Goal: Use online tool/utility: Utilize a website feature to perform a specific function

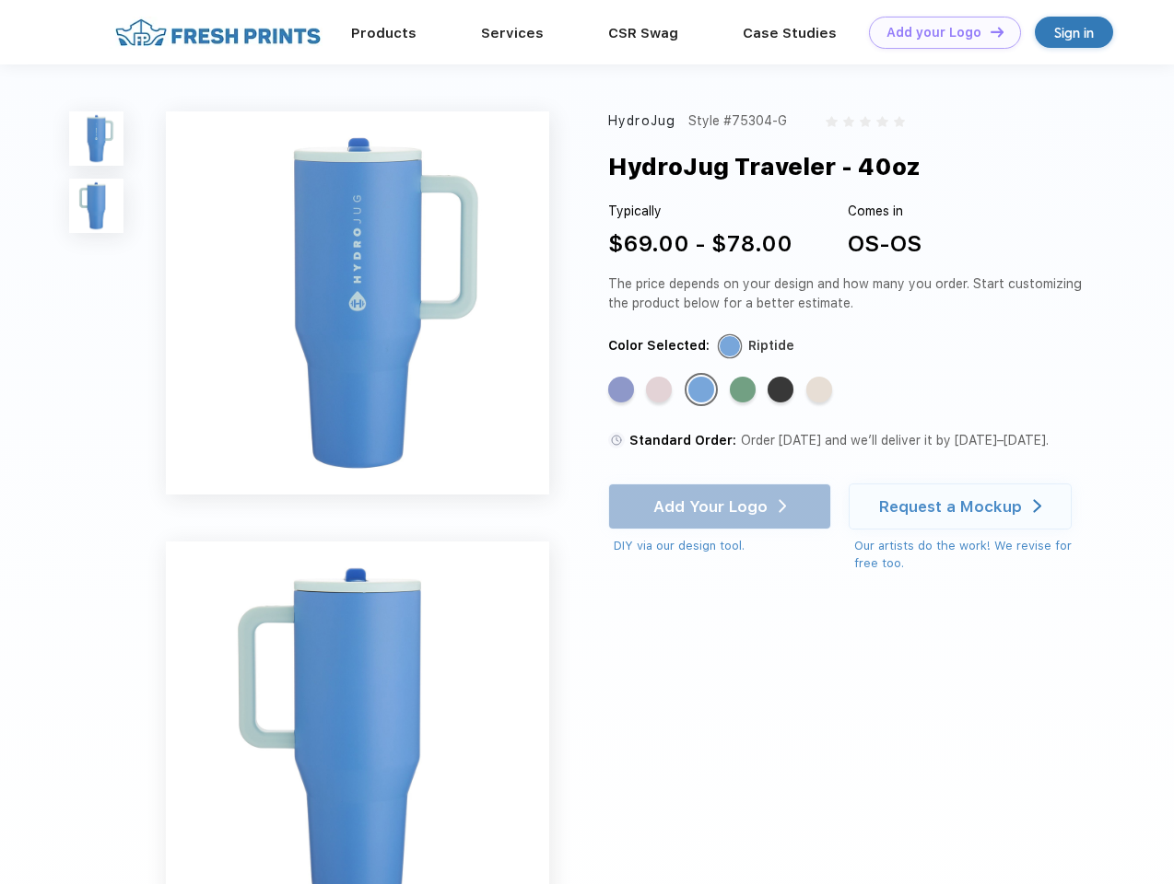
click at [938, 32] on link "Add your Logo Design Tool" at bounding box center [945, 33] width 152 height 32
click at [0, 0] on div "Design Tool" at bounding box center [0, 0] width 0 height 0
click at [989, 31] on link "Add your Logo Design Tool" at bounding box center [945, 33] width 152 height 32
click at [97, 138] on img at bounding box center [96, 138] width 54 height 54
click at [97, 206] on img at bounding box center [96, 206] width 54 height 54
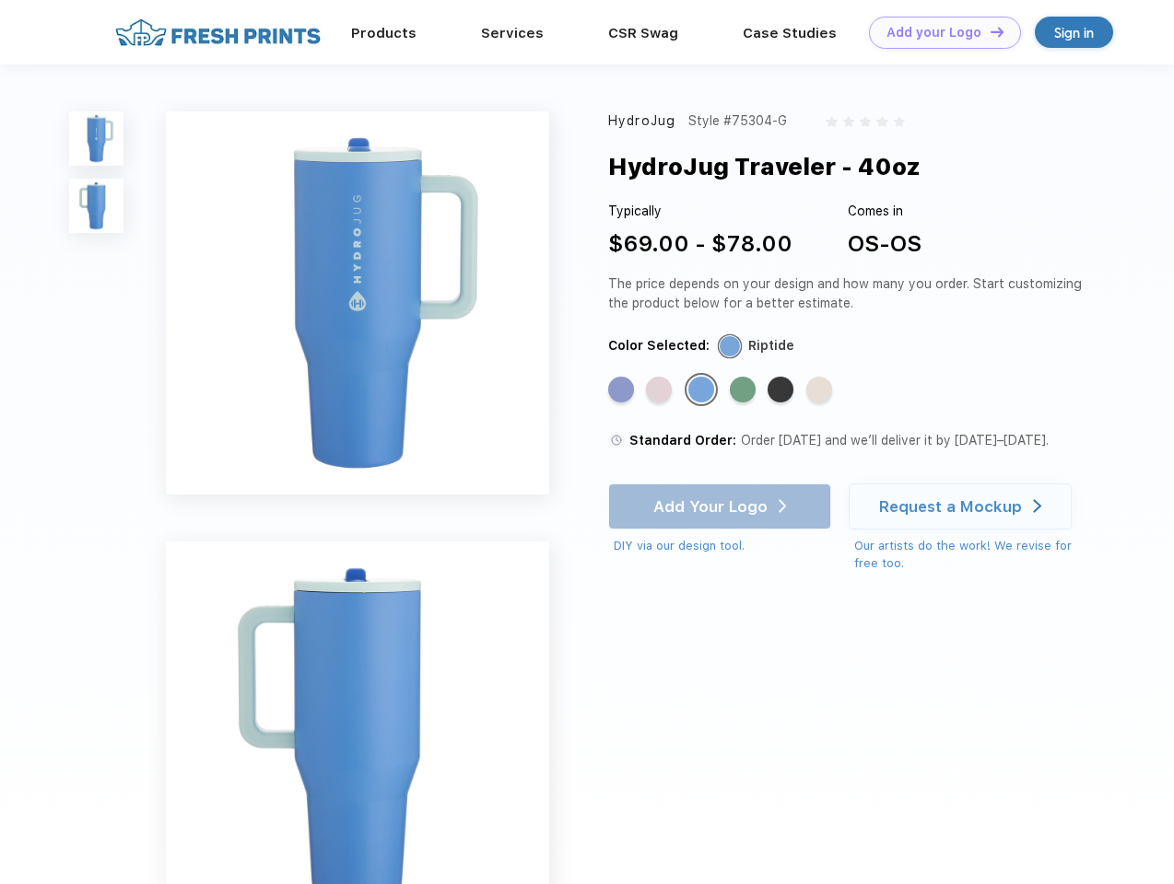
click at [623, 391] on div "Standard Color" at bounding box center [621, 390] width 26 height 26
click at [661, 391] on div "Standard Color" at bounding box center [659, 390] width 26 height 26
click at [703, 391] on div "Standard Color" at bounding box center [701, 390] width 26 height 26
click at [744, 391] on div "Standard Color" at bounding box center [743, 390] width 26 height 26
click at [782, 391] on div "Standard Color" at bounding box center [780, 390] width 26 height 26
